Goal: Task Accomplishment & Management: Complete application form

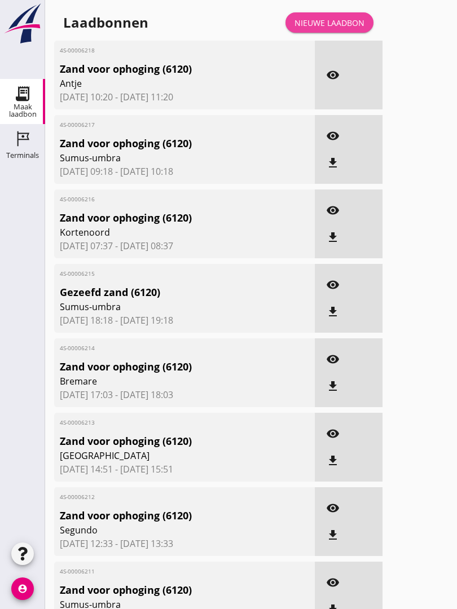
click at [348, 28] on div "Nieuwe laadbon" at bounding box center [329, 23] width 70 height 12
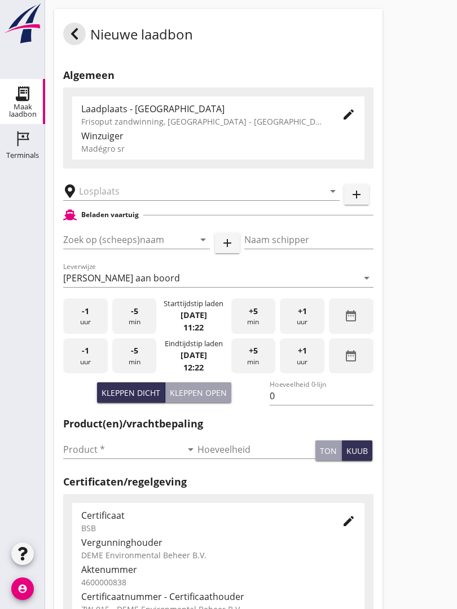
click at [121, 199] on input "text" at bounding box center [193, 191] width 229 height 18
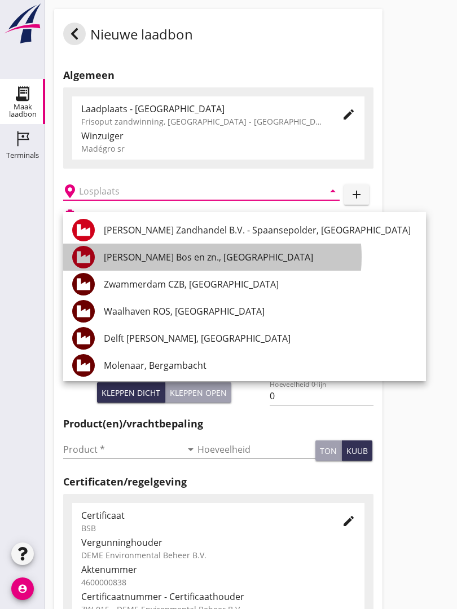
click at [183, 253] on div "[PERSON_NAME] Bos en zn., [GEOGRAPHIC_DATA]" at bounding box center [260, 257] width 313 height 14
type input "[PERSON_NAME] Bos en zn., [GEOGRAPHIC_DATA]"
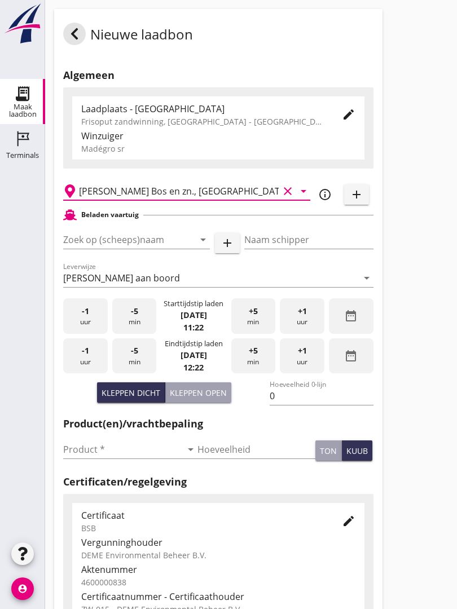
click at [156, 245] on input "Zoek op (scheeps)naam" at bounding box center [120, 240] width 115 height 18
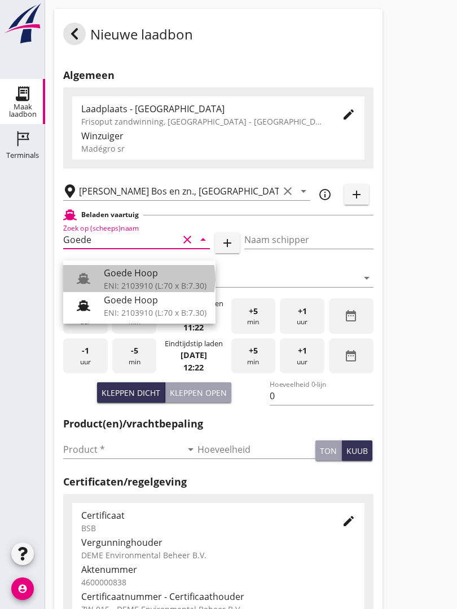
click at [147, 272] on div "Goede Hoop" at bounding box center [155, 273] width 103 height 14
type input "Goede Hoop"
type input "[PERSON_NAME]"
type input "555"
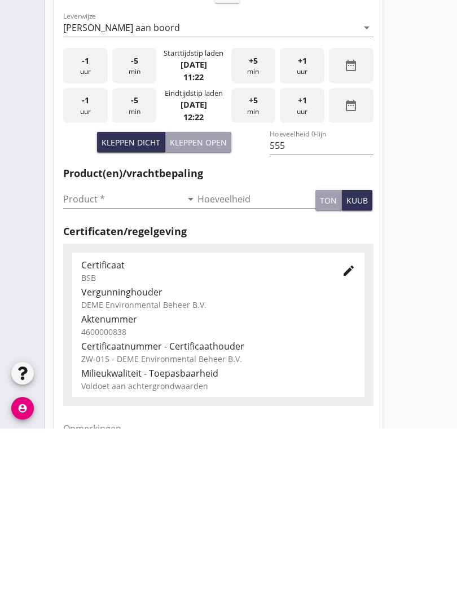
scroll to position [74, 0]
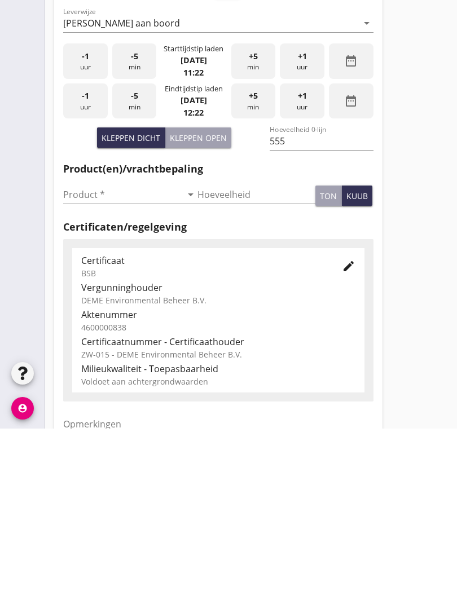
click at [78, 366] on input "Product *" at bounding box center [122, 375] width 118 height 18
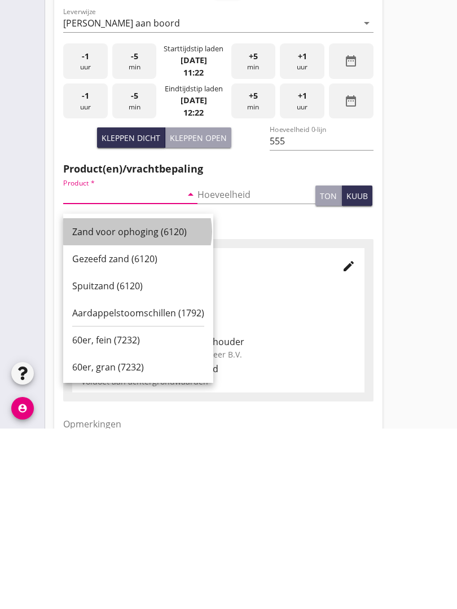
click at [124, 399] on div "Zand voor ophoging (6120)" at bounding box center [138, 412] width 132 height 27
type input "Zand voor ophoging (6120)"
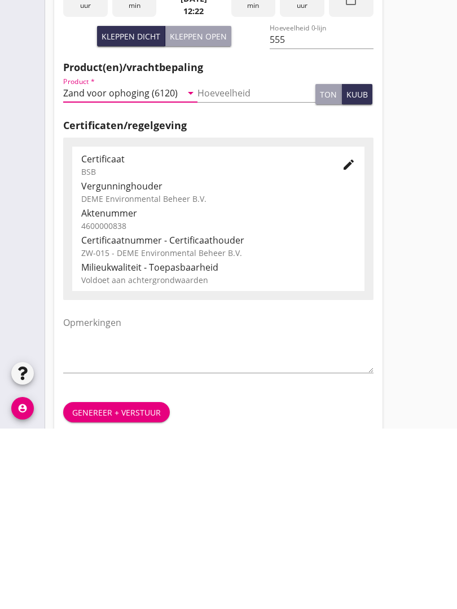
scroll to position [197, 0]
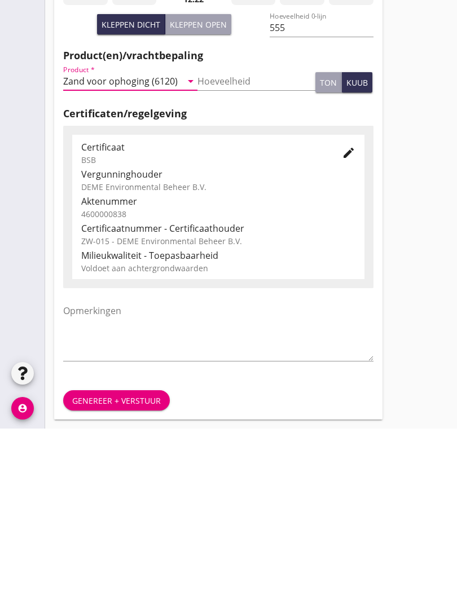
click at [134, 575] on div "Genereer + verstuur" at bounding box center [116, 581] width 89 height 12
